Goal: Information Seeking & Learning: Check status

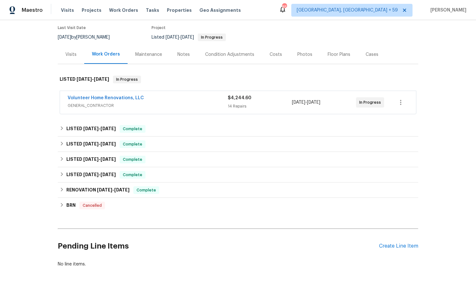
scroll to position [61, 0]
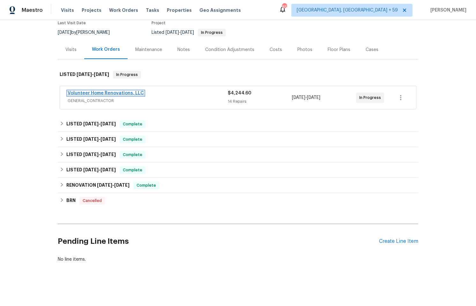
click at [119, 91] on link "Volunteer Home Renovations, LLC" at bounding box center [106, 93] width 76 height 4
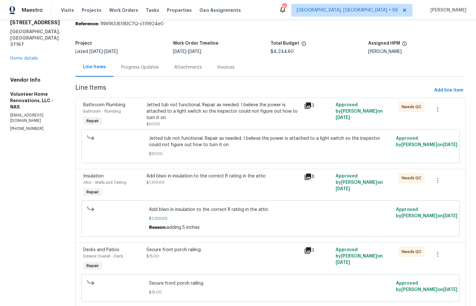
scroll to position [39, 0]
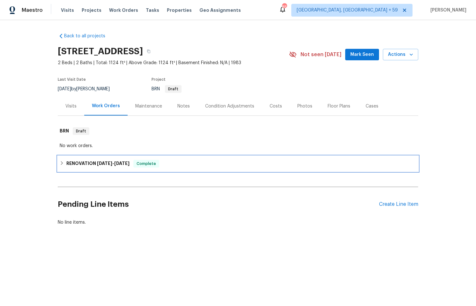
click at [87, 163] on h6 "RENOVATION [DATE] - [DATE]" at bounding box center [97, 164] width 63 height 8
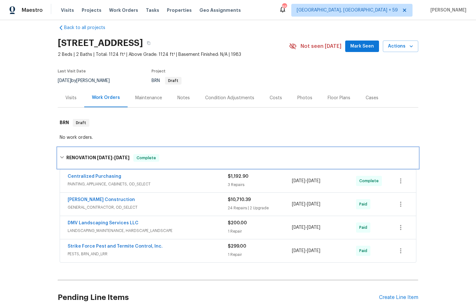
scroll to position [69, 0]
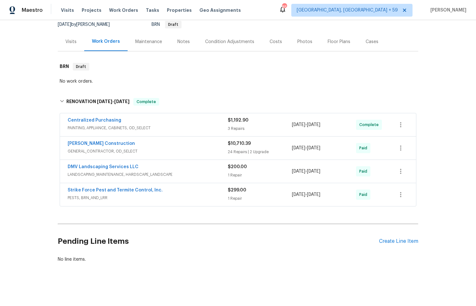
click at [142, 148] on span "GENERAL_CONTRACTOR, OD_SELECT" at bounding box center [148, 151] width 160 height 6
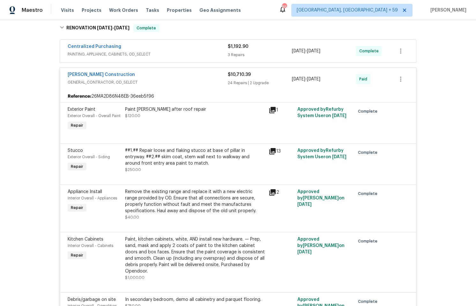
click at [132, 72] on div "[PERSON_NAME] Construction" at bounding box center [148, 75] width 160 height 8
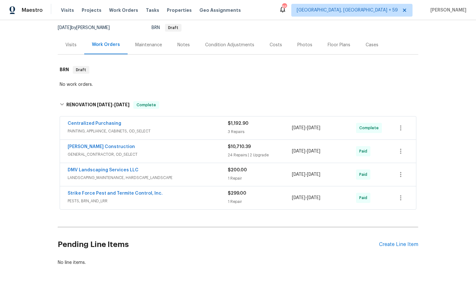
scroll to position [57, 0]
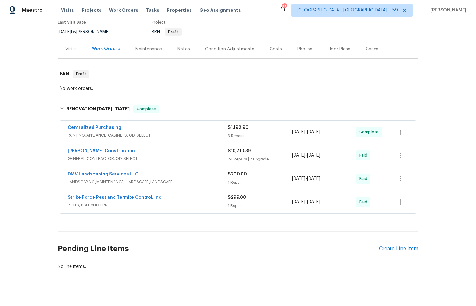
click at [67, 49] on div "Visits" at bounding box center [70, 49] width 11 height 6
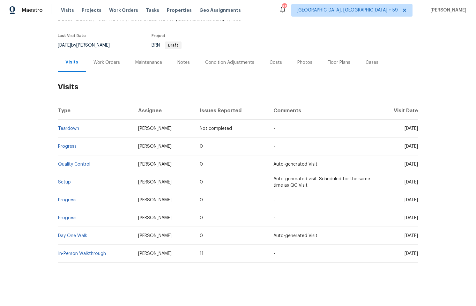
scroll to position [48, 0]
click at [93, 59] on div "Work Orders" at bounding box center [106, 62] width 26 height 6
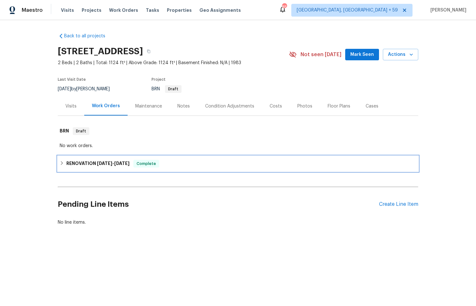
click at [97, 163] on span "[DATE]" at bounding box center [104, 163] width 15 height 4
